Goal: Entertainment & Leisure: Consume media (video, audio)

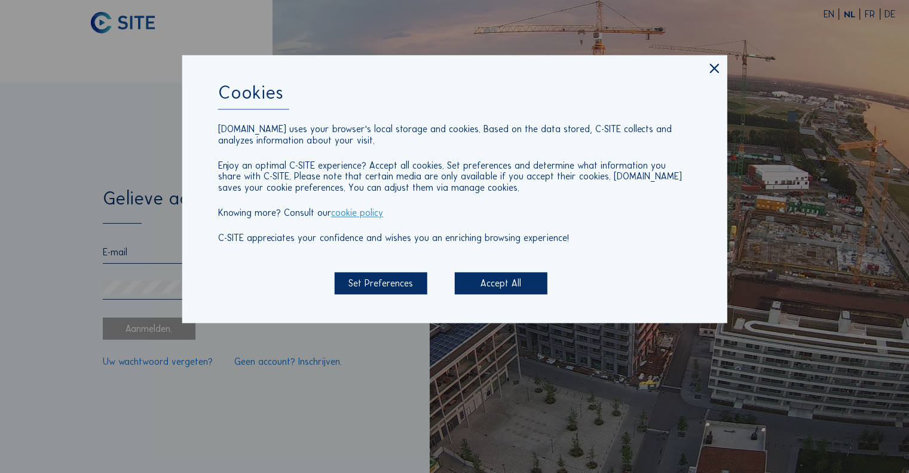
type input "[EMAIL_ADDRESS][DOMAIN_NAME]"
click at [505, 281] on div "Accept All" at bounding box center [501, 283] width 93 height 22
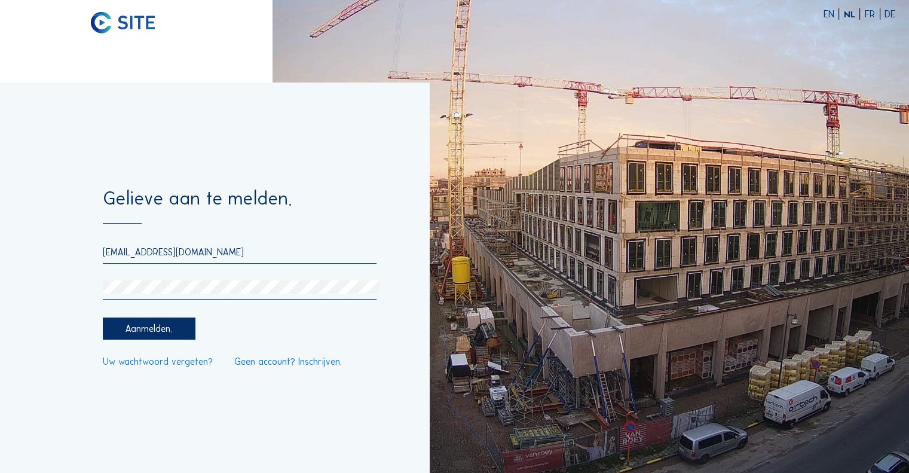
click at [160, 327] on div "Aanmelden." at bounding box center [149, 328] width 93 height 22
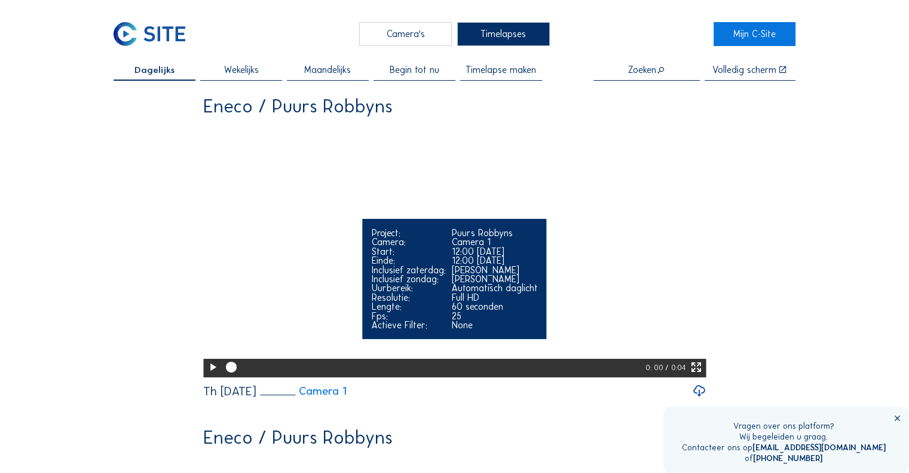
click at [382, 246] on div "Camera:" at bounding box center [408, 241] width 74 height 9
click at [210, 375] on icon at bounding box center [212, 367] width 13 height 16
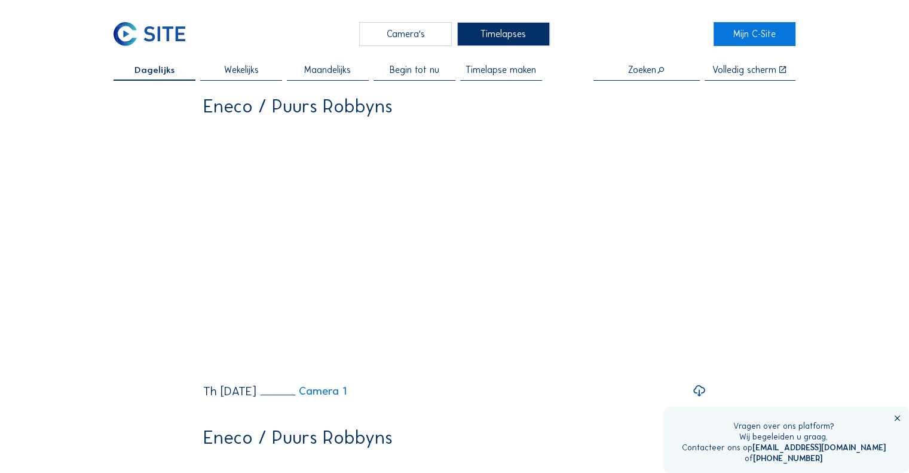
click at [401, 66] on span "Begin tot nu" at bounding box center [415, 69] width 50 height 9
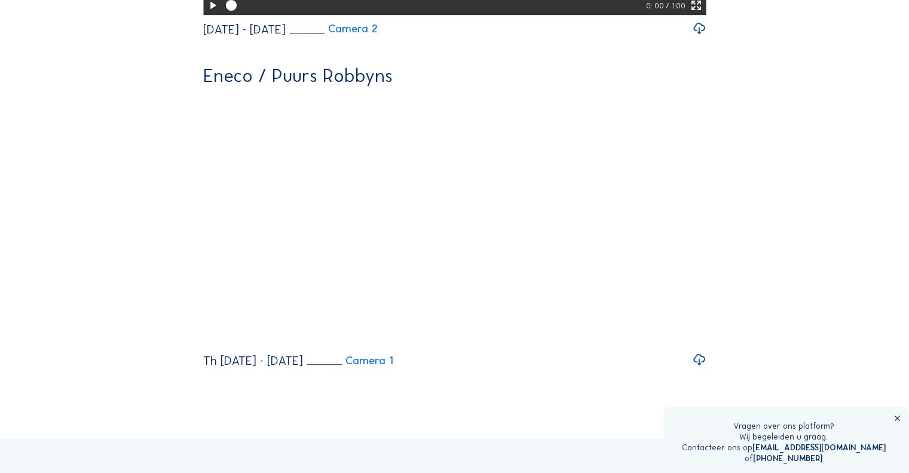
scroll to position [737, 0]
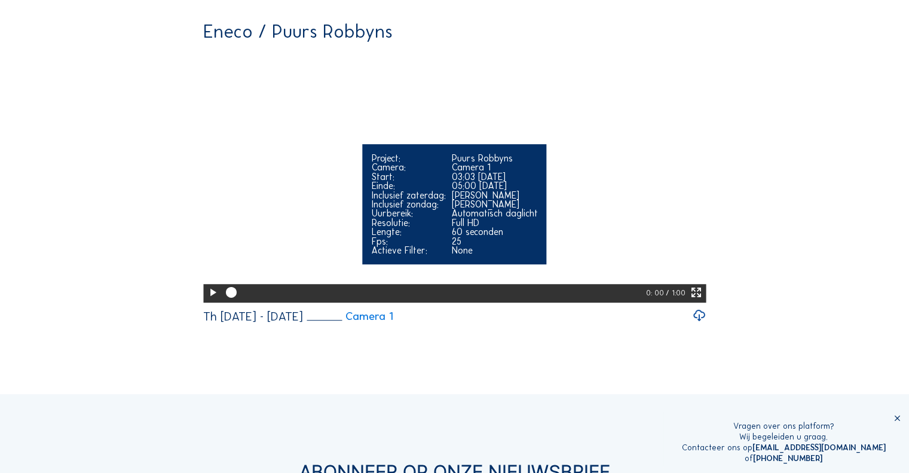
click at [209, 300] on icon at bounding box center [212, 292] width 13 height 16
click at [208, 300] on icon at bounding box center [212, 292] width 13 height 16
click at [695, 300] on icon at bounding box center [695, 292] width 13 height 16
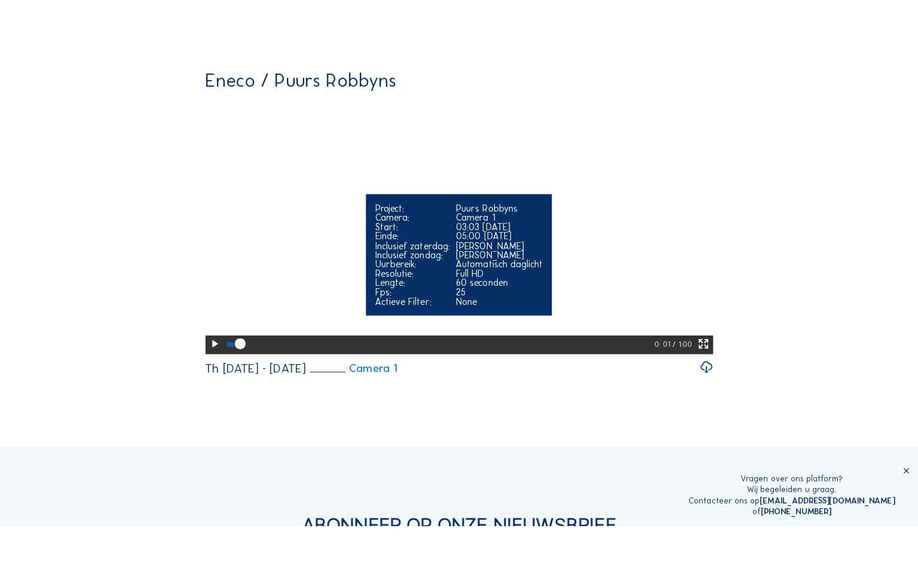
scroll to position [346, 0]
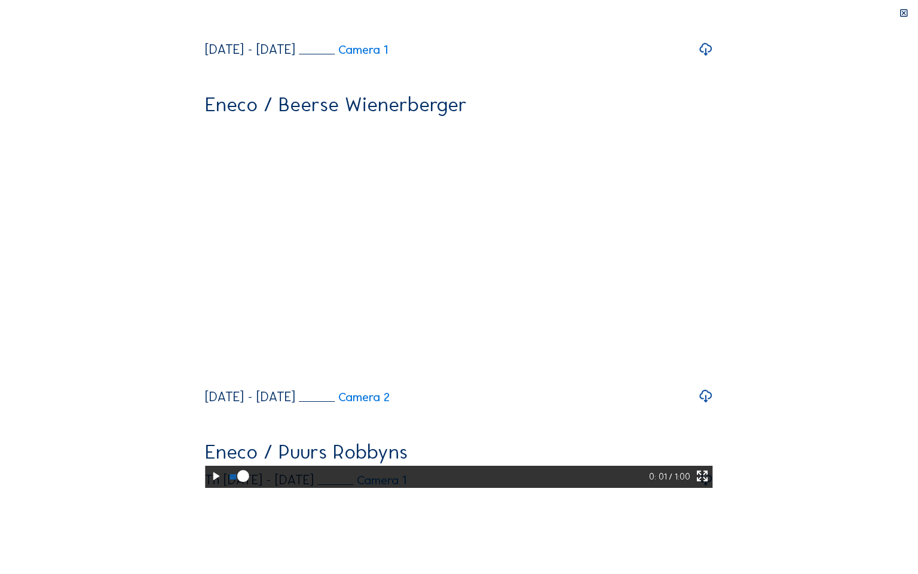
click at [208, 472] on icon at bounding box center [215, 476] width 14 height 17
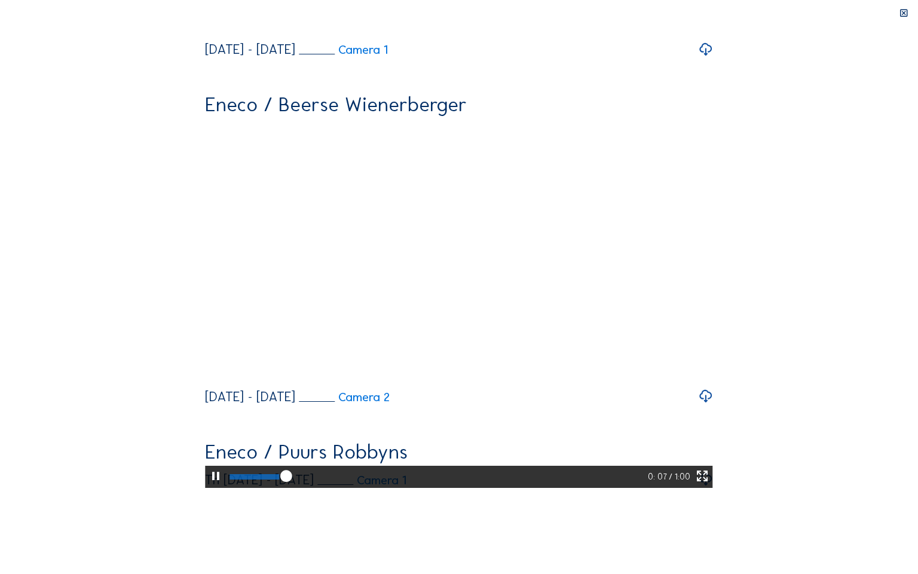
click at [208, 472] on icon at bounding box center [215, 476] width 14 height 17
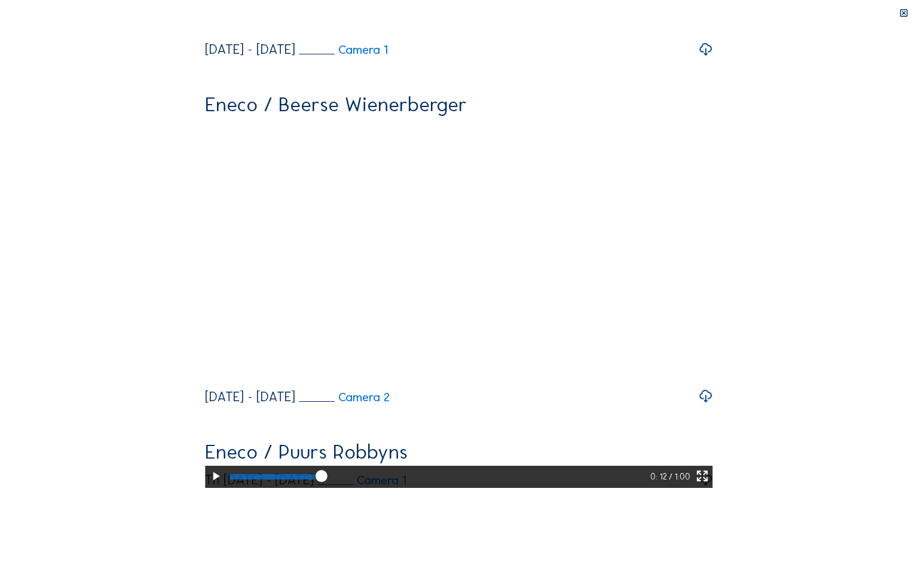
click at [208, 472] on icon at bounding box center [215, 476] width 14 height 17
drag, startPoint x: 220, startPoint y: 562, endPoint x: 210, endPoint y: 561, distance: 9.6
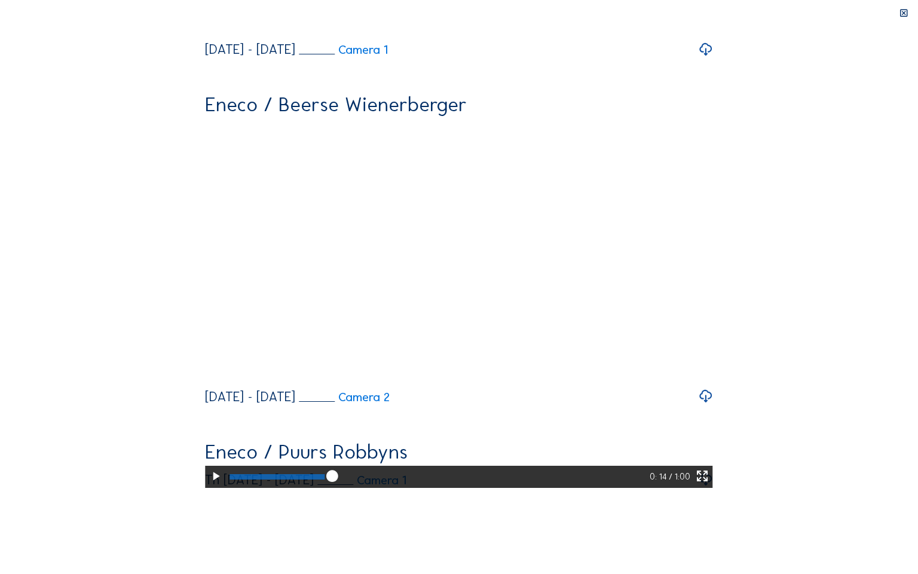
click at [226, 472] on div at bounding box center [437, 476] width 423 height 22
click at [230, 472] on div at bounding box center [277, 477] width 94 height 6
click at [208, 472] on icon at bounding box center [215, 476] width 14 height 17
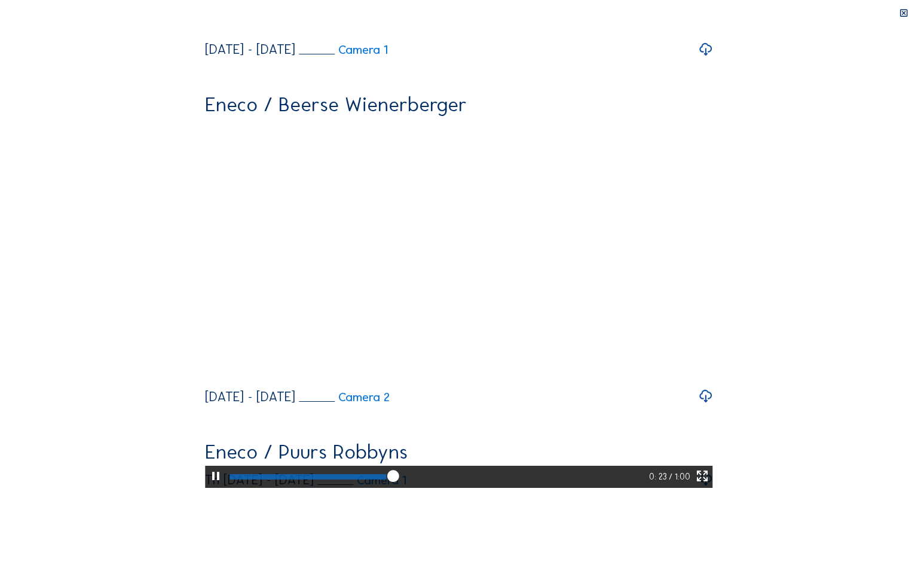
click at [709, 472] on icon at bounding box center [702, 476] width 14 height 17
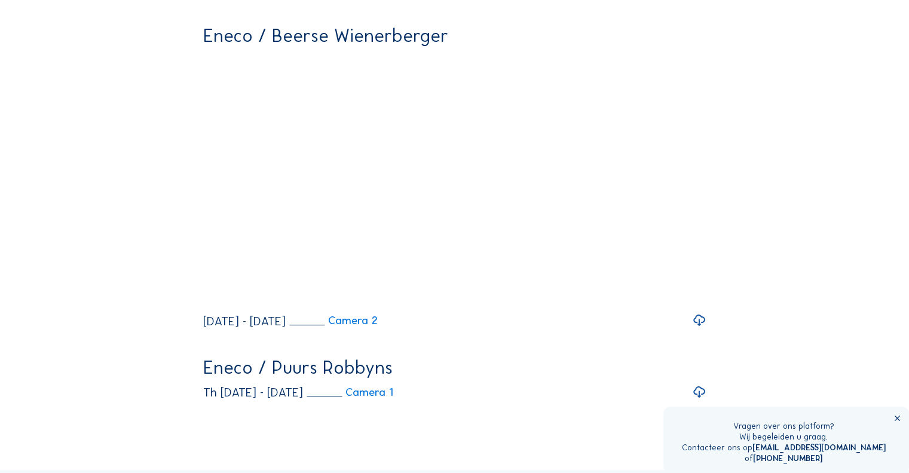
scroll to position [401, 0]
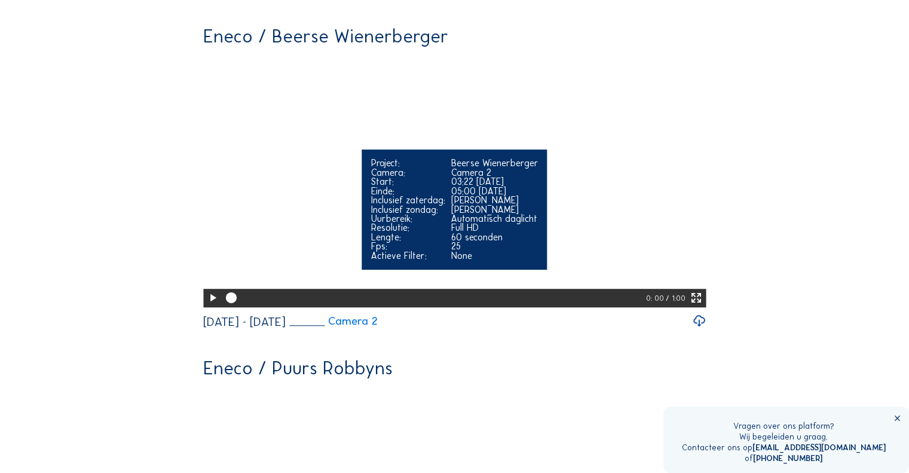
click at [211, 306] on icon at bounding box center [212, 298] width 13 height 16
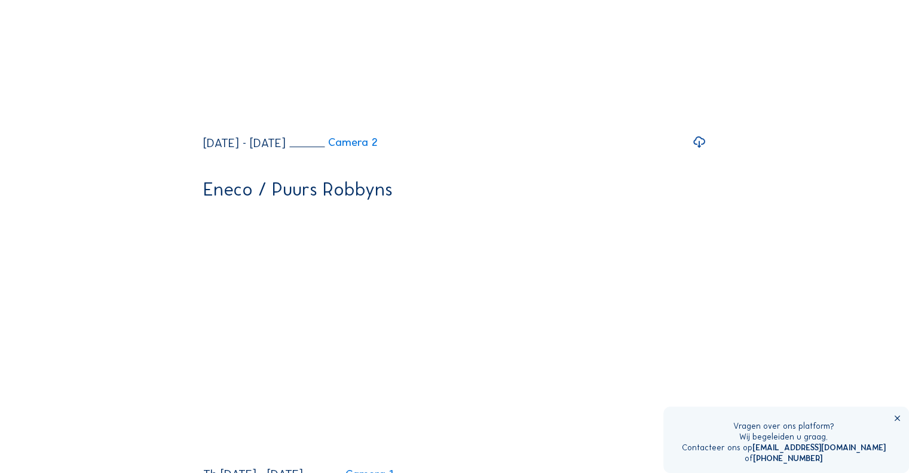
click at [302, 412] on video "Your browser does not support the video tag." at bounding box center [454, 333] width 502 height 252
drag, startPoint x: 302, startPoint y: 412, endPoint x: 341, endPoint y: 260, distance: 156.1
click at [341, 260] on div "Eneco / Puurs Robbyns Your browser does not support the video tag. Project: Puu…" at bounding box center [454, 330] width 502 height 300
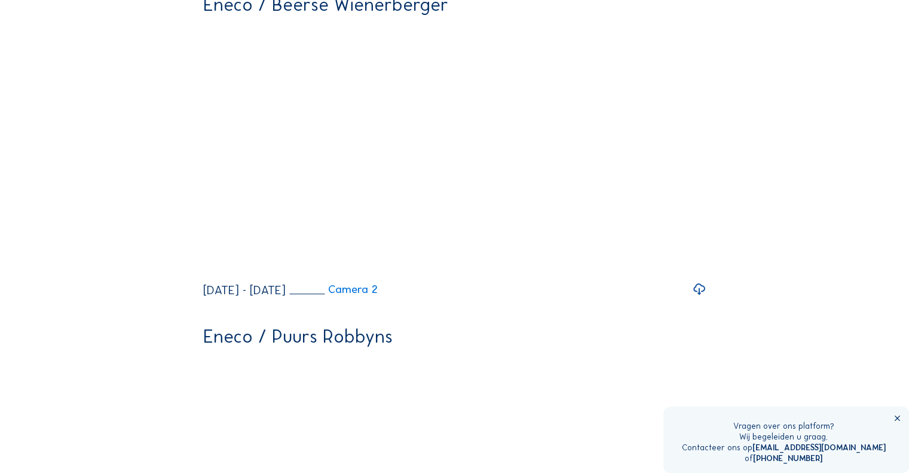
scroll to position [361, 0]
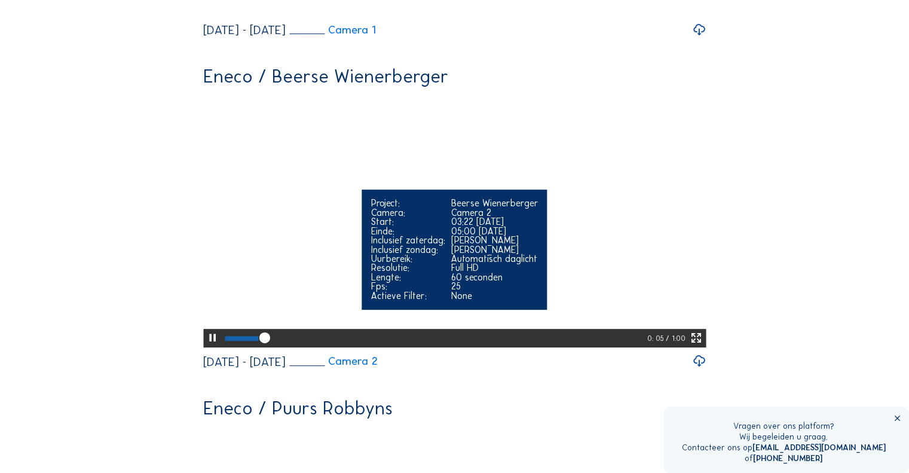
click at [700, 346] on icon at bounding box center [695, 338] width 13 height 16
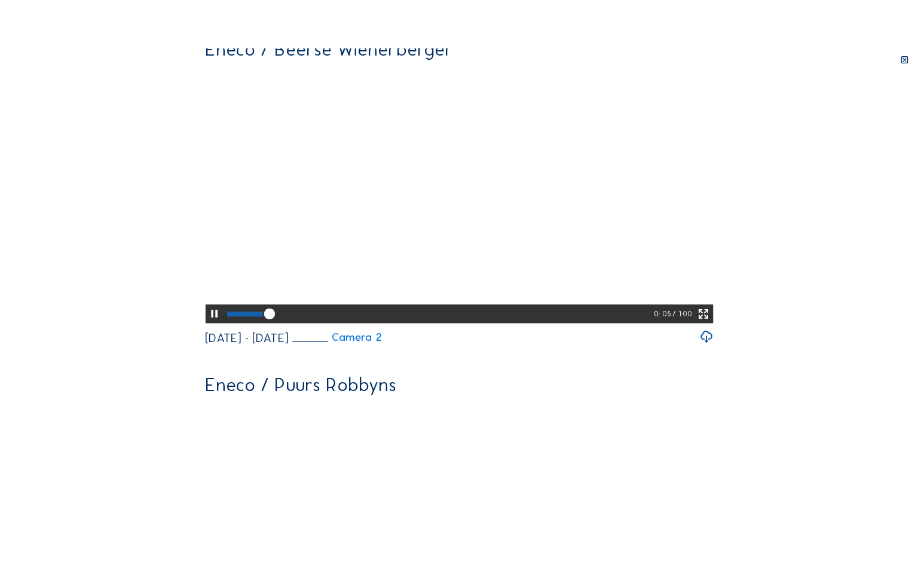
scroll to position [345, 0]
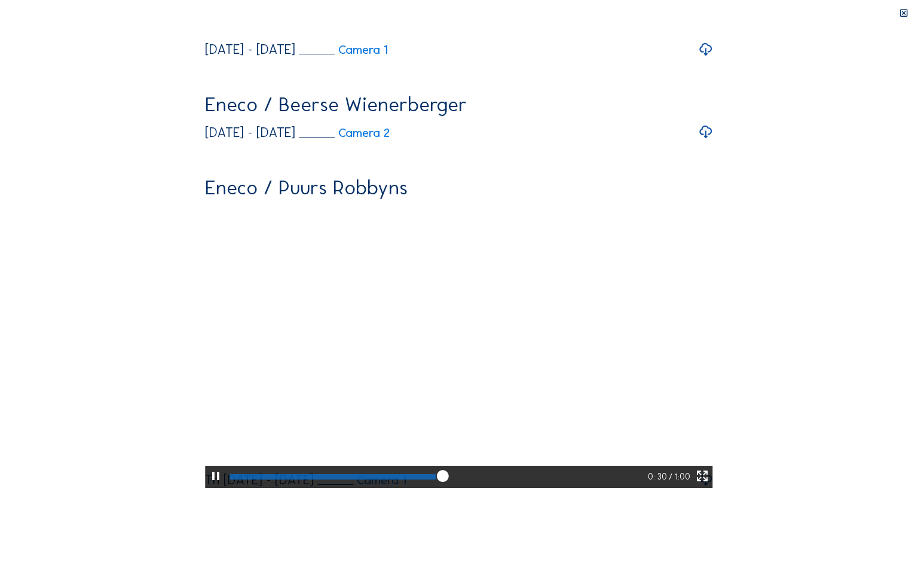
click at [205, 472] on div at bounding box center [216, 476] width 22 height 22
drag, startPoint x: 443, startPoint y: 559, endPoint x: 437, endPoint y: 560, distance: 6.0
click at [437, 472] on div at bounding box center [436, 476] width 421 height 22
click at [437, 472] on icon at bounding box center [443, 476] width 14 height 15
click at [208, 472] on icon at bounding box center [215, 476] width 14 height 17
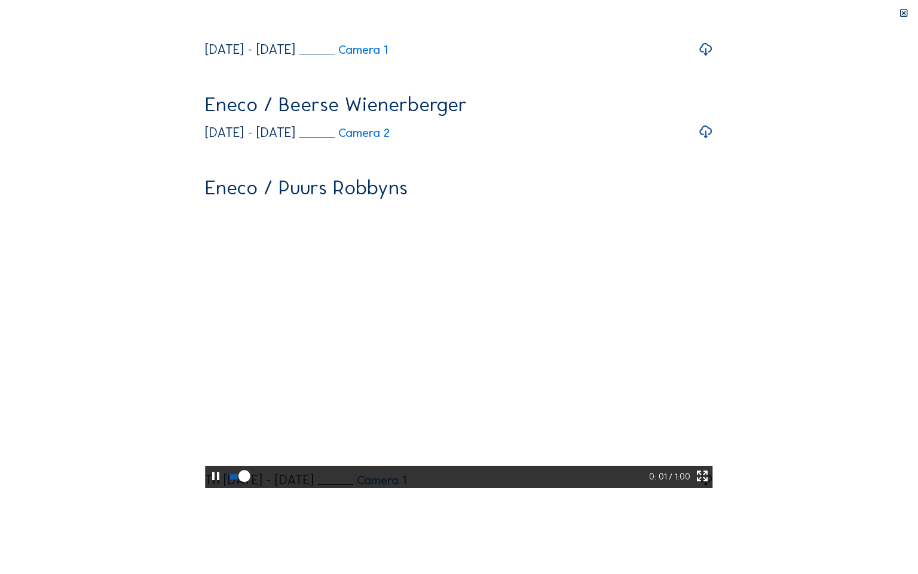
click at [368, 472] on div at bounding box center [437, 476] width 422 height 22
click at [208, 472] on icon at bounding box center [215, 476] width 14 height 17
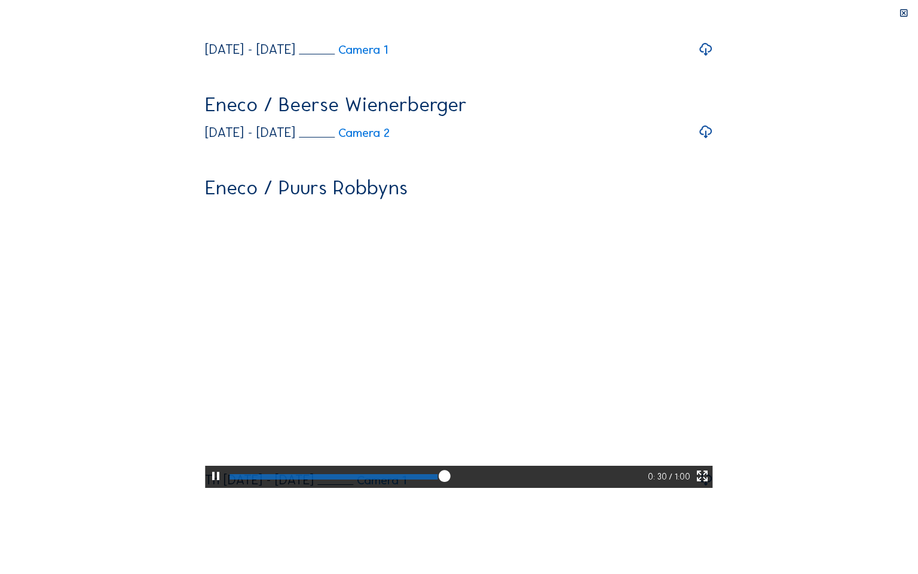
click at [208, 472] on icon at bounding box center [215, 476] width 14 height 17
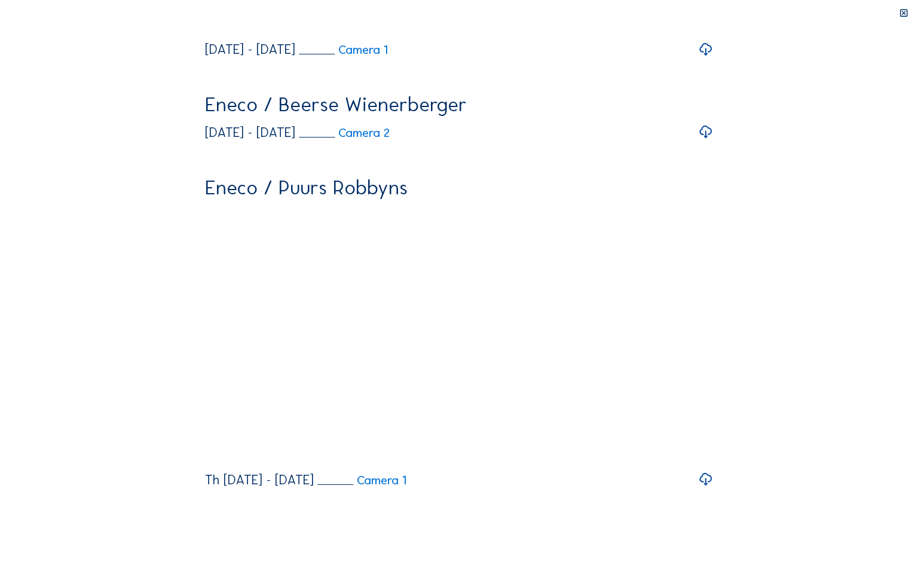
click at [205, 472] on div "Your browser does not support the video tag. 0: 32 / 1:00" at bounding box center [458, 118] width 507 height 740
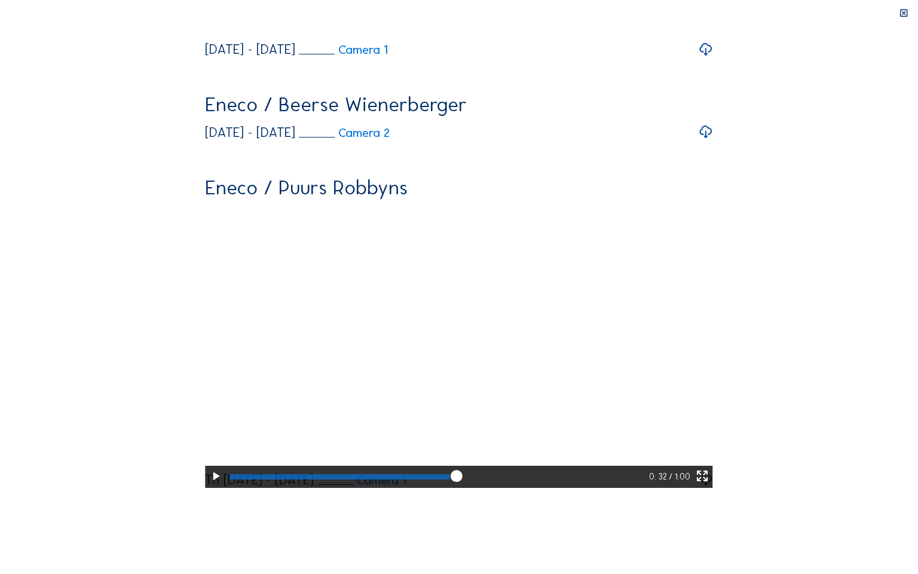
click at [208, 472] on icon at bounding box center [215, 476] width 14 height 17
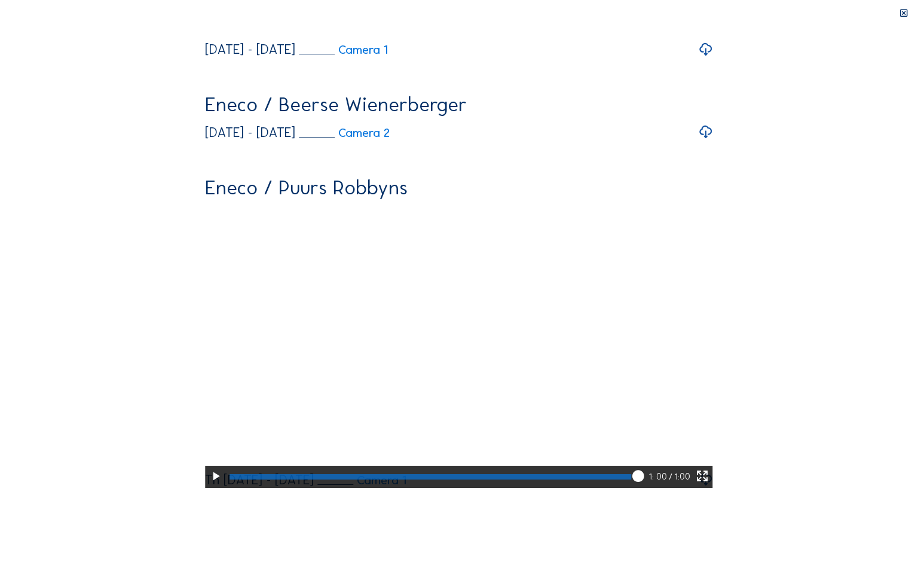
drag, startPoint x: 848, startPoint y: 560, endPoint x: 827, endPoint y: 560, distance: 20.9
click at [649, 472] on div at bounding box center [437, 476] width 422 height 22
click at [645, 472] on icon at bounding box center [638, 476] width 14 height 15
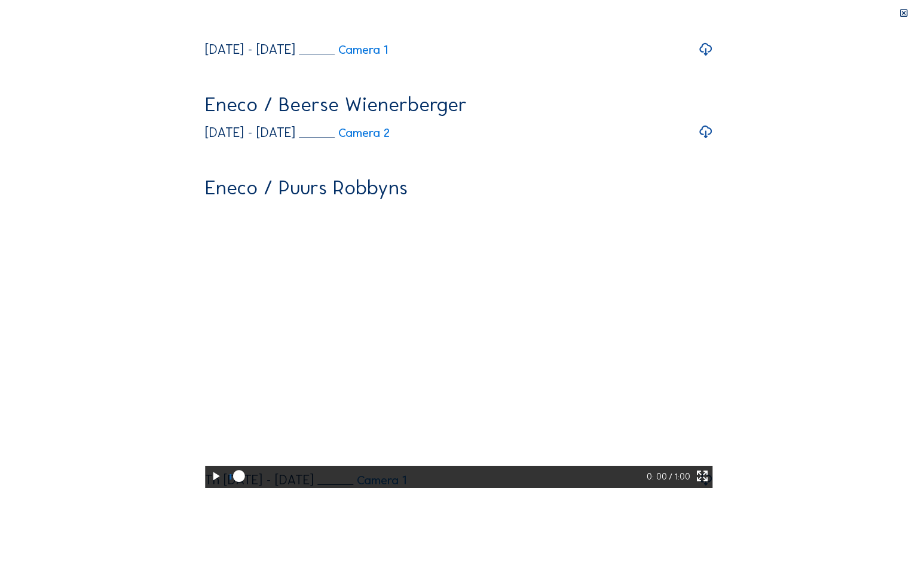
click at [709, 472] on icon at bounding box center [702, 476] width 14 height 17
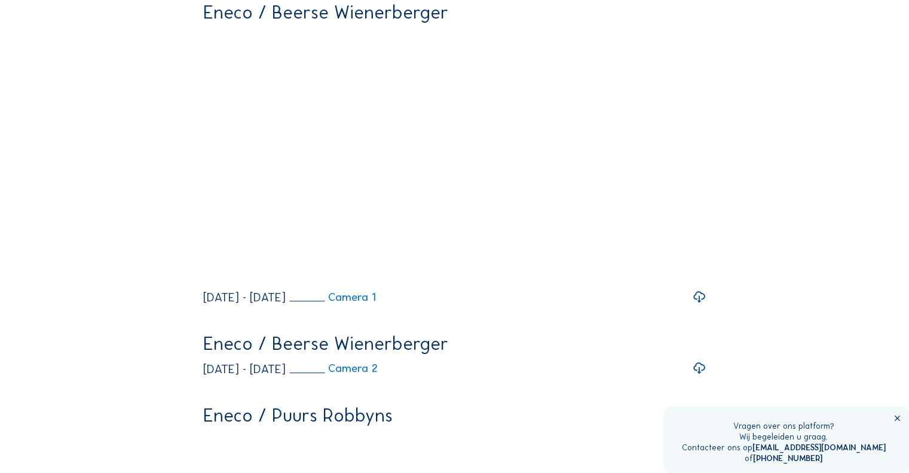
scroll to position [0, 0]
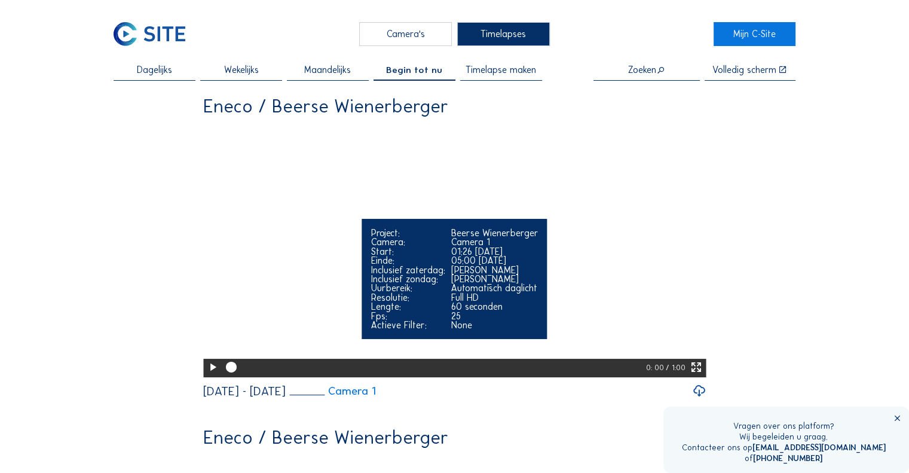
click at [211, 375] on icon at bounding box center [212, 367] width 13 height 16
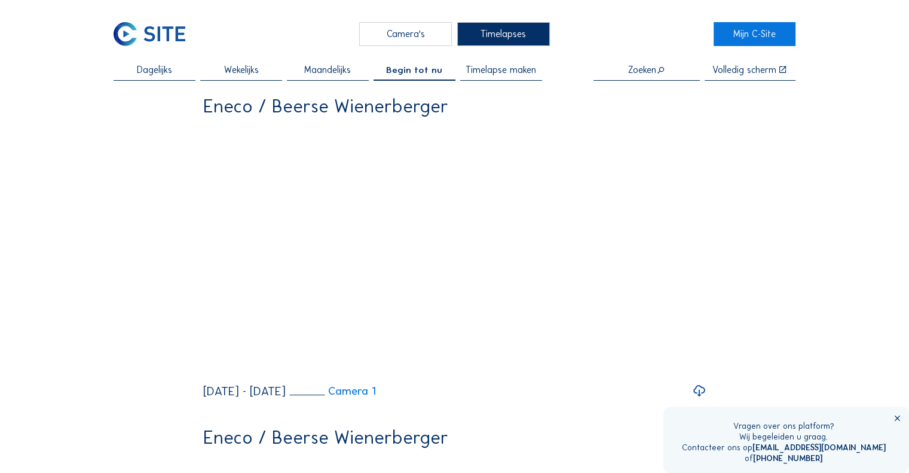
click at [896, 419] on icon at bounding box center [897, 417] width 9 height 9
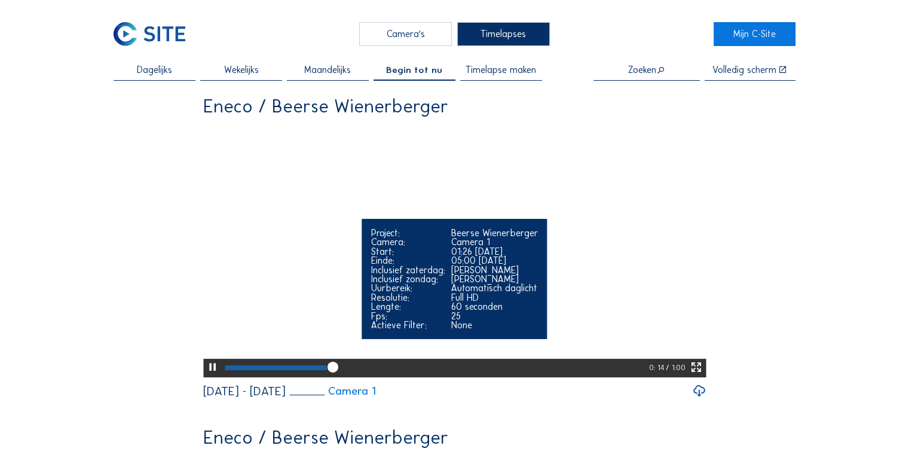
click at [697, 375] on icon at bounding box center [695, 367] width 13 height 16
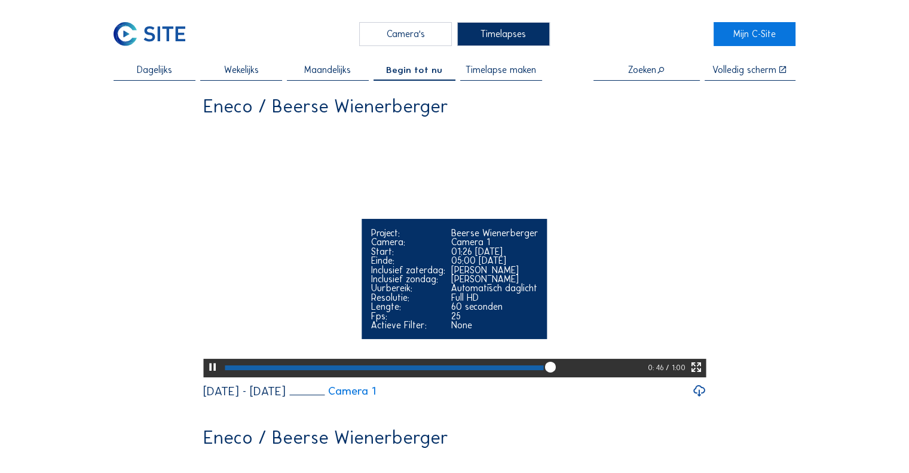
click at [433, 173] on video "Your browser does not support the video tag." at bounding box center [454, 250] width 502 height 252
